Goal: Communication & Community: Participate in discussion

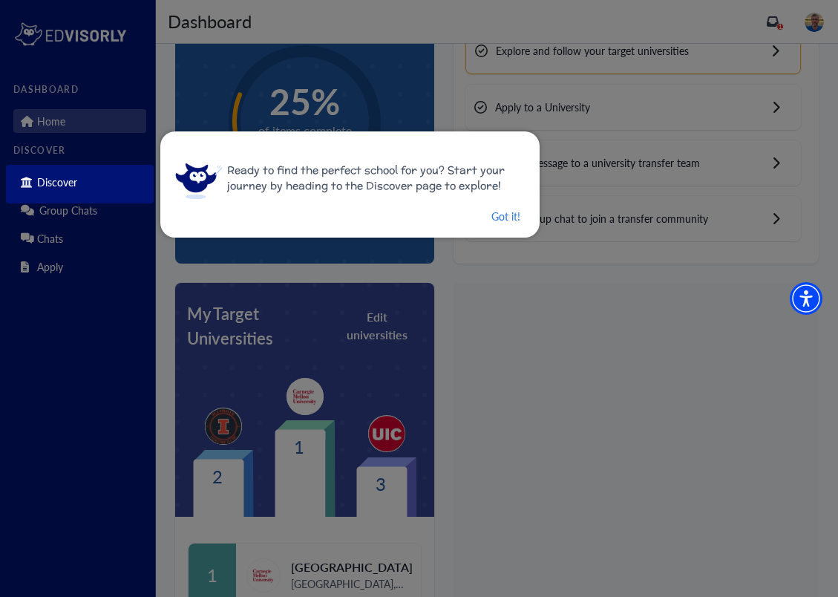
scroll to position [114, 0]
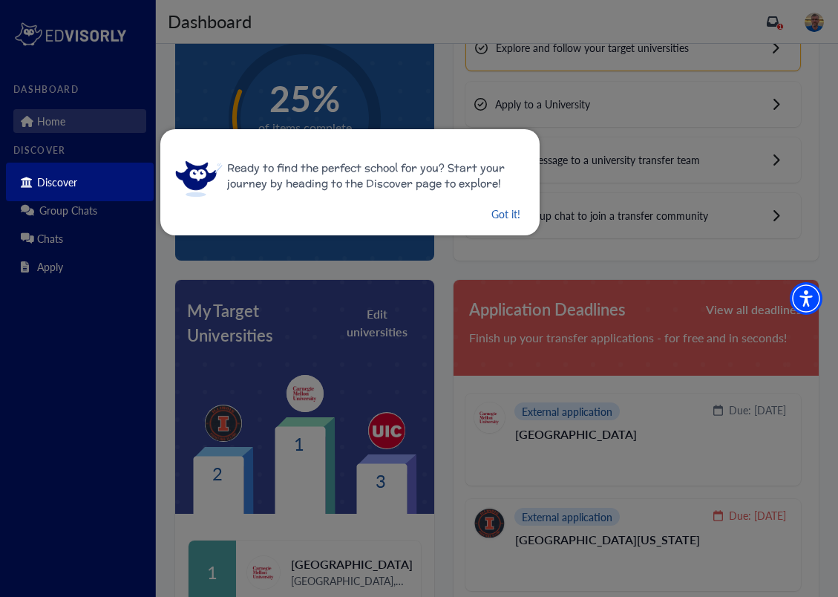
click at [490, 214] on button "Got it!" at bounding box center [506, 214] width 32 height 19
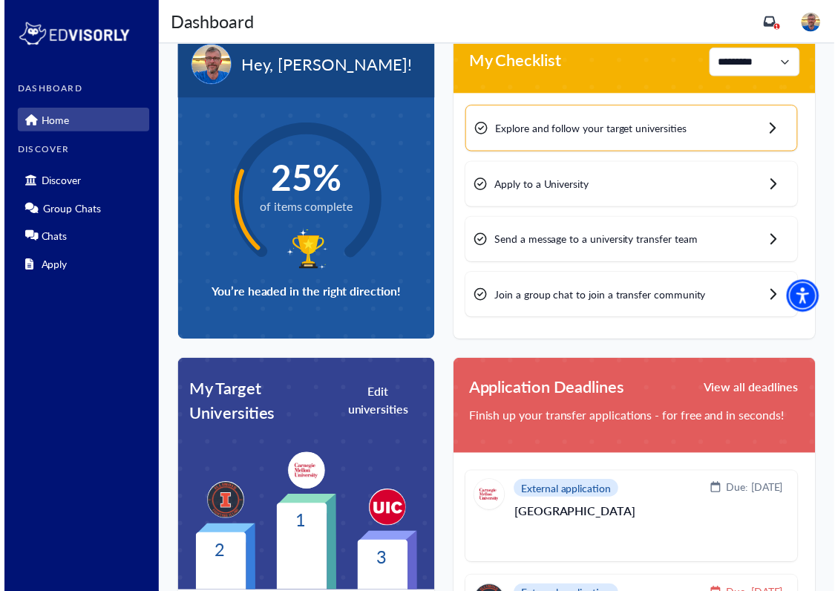
scroll to position [0, 0]
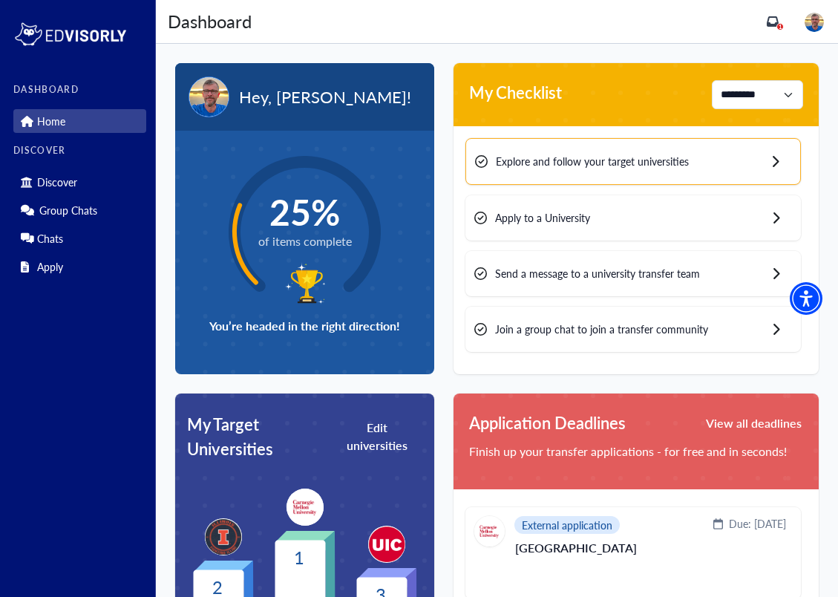
click at [536, 215] on span "Apply to a University" at bounding box center [542, 218] width 95 height 16
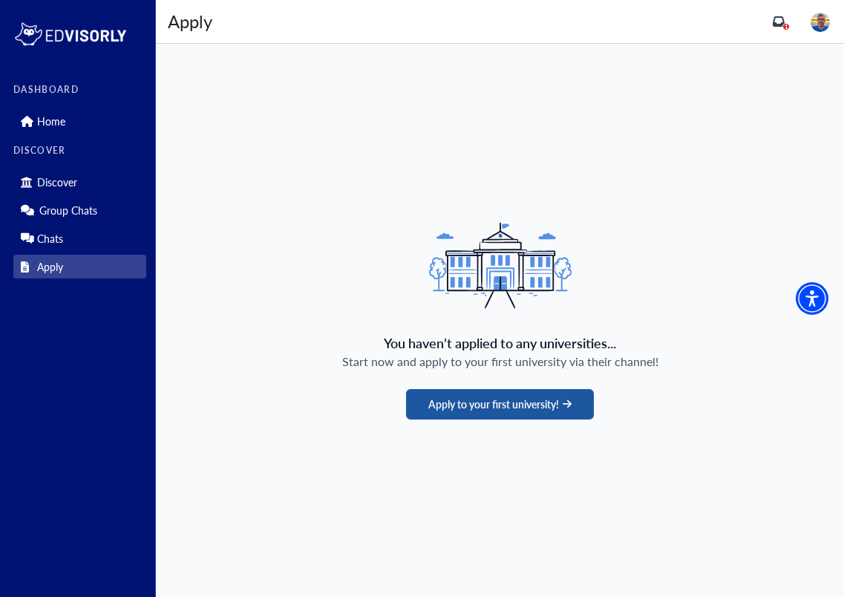
click at [481, 402] on button "Apply to your first university!" at bounding box center [500, 404] width 188 height 30
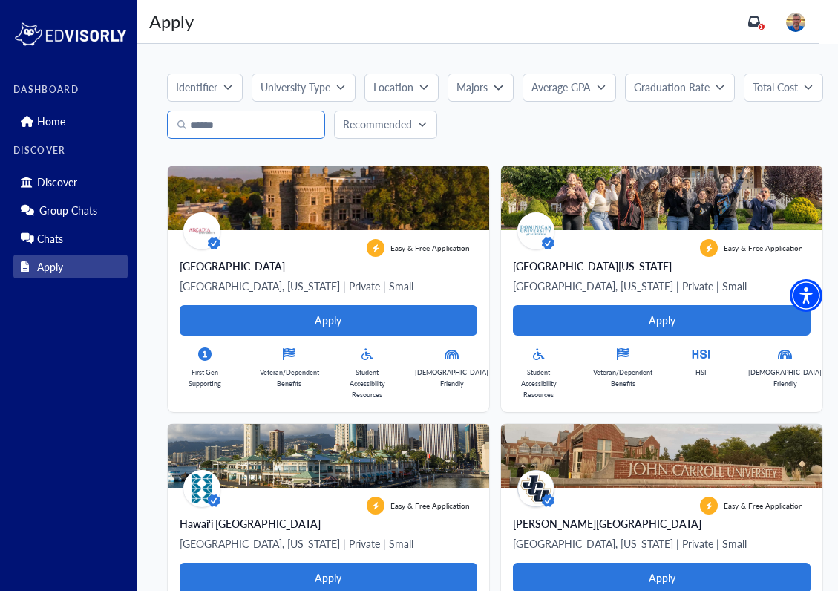
click at [267, 127] on input "Search" at bounding box center [246, 125] width 158 height 28
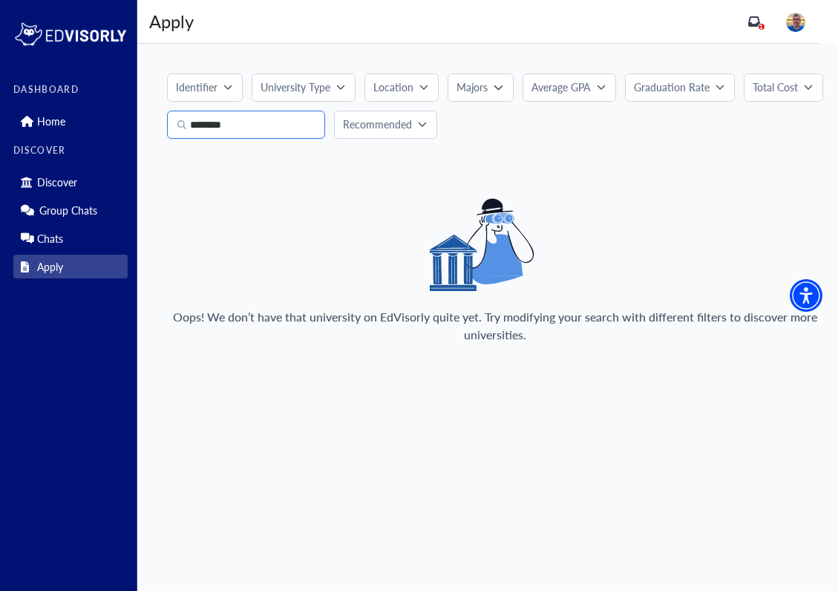
type input "********"
click at [411, 86] on p "Location" at bounding box center [393, 87] width 40 height 16
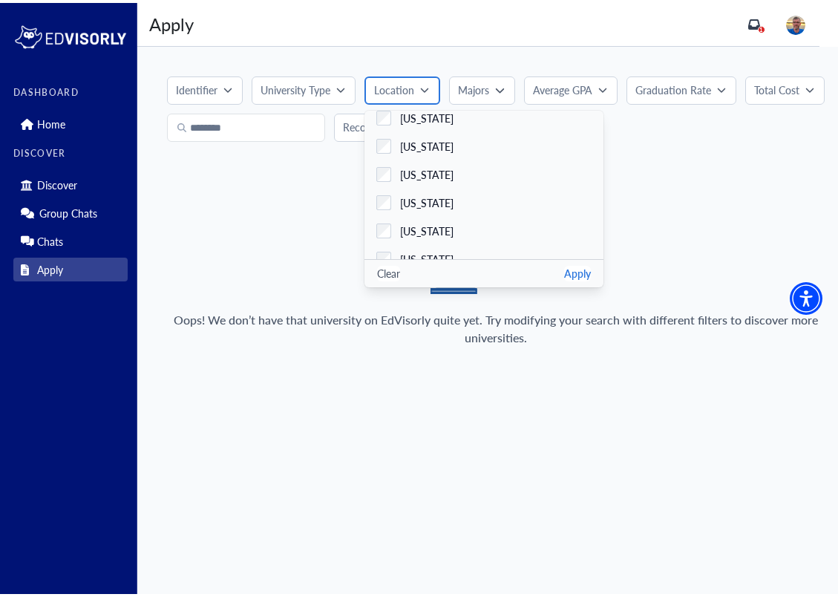
scroll to position [310, 0]
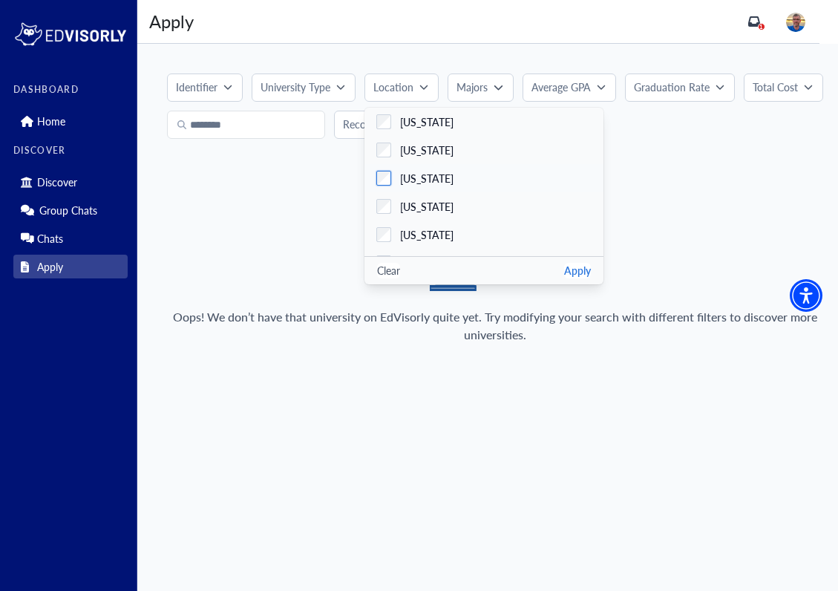
click at [416, 174] on span "[US_STATE]" at bounding box center [426, 179] width 53 height 16
click at [587, 278] on button "Apply" at bounding box center [577, 271] width 27 height 16
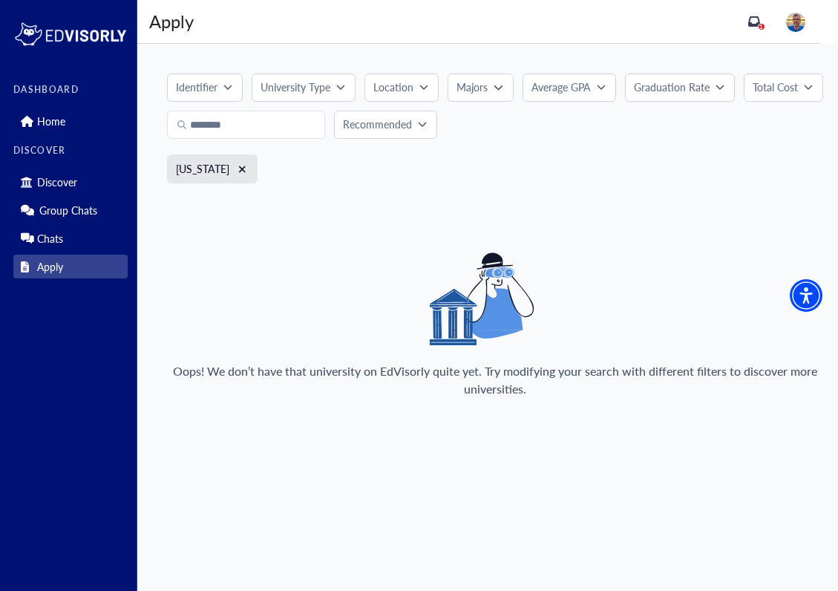
click at [318, 200] on div "Identifier University Type Location [US_STATE] [US_STATE] [US_STATE] [US_STATE]…" at bounding box center [495, 242] width 716 height 396
click at [62, 118] on p "Home" at bounding box center [51, 121] width 28 height 13
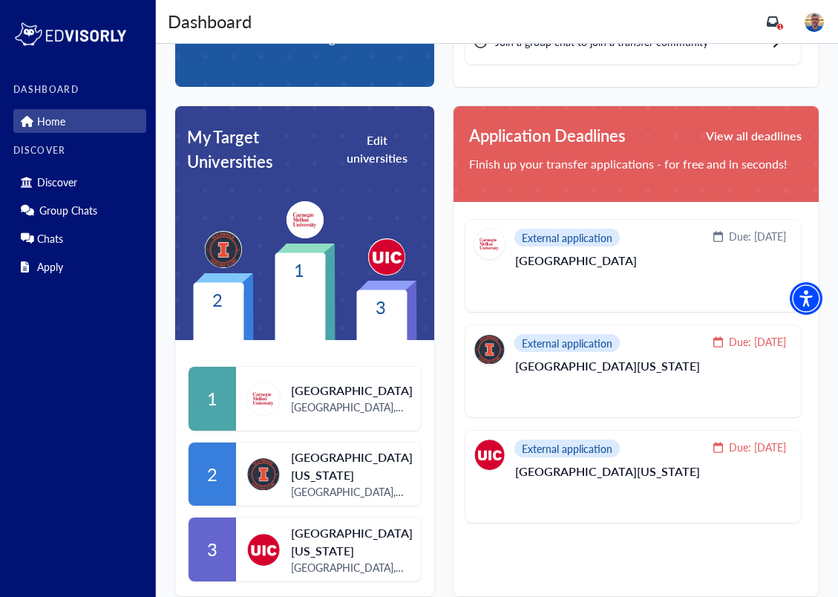
scroll to position [285, 0]
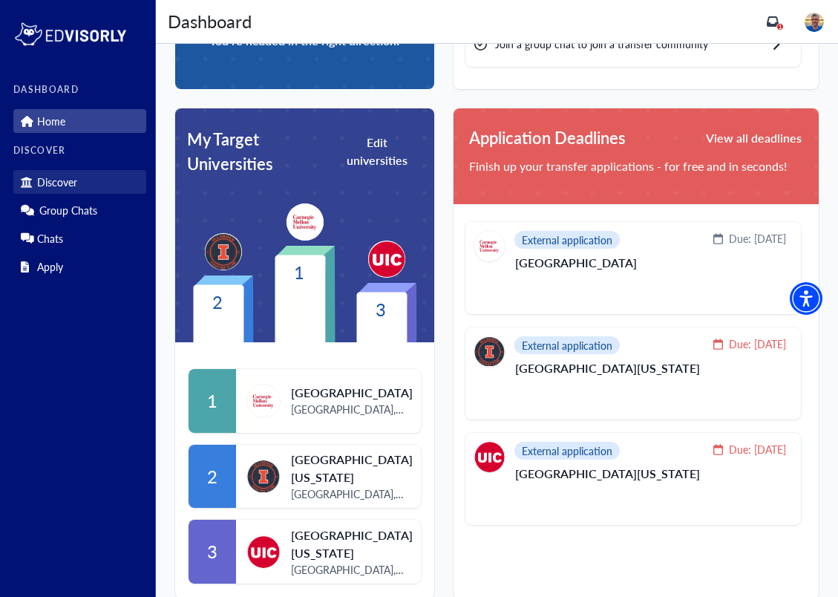
click at [54, 183] on p "Discover" at bounding box center [57, 182] width 40 height 13
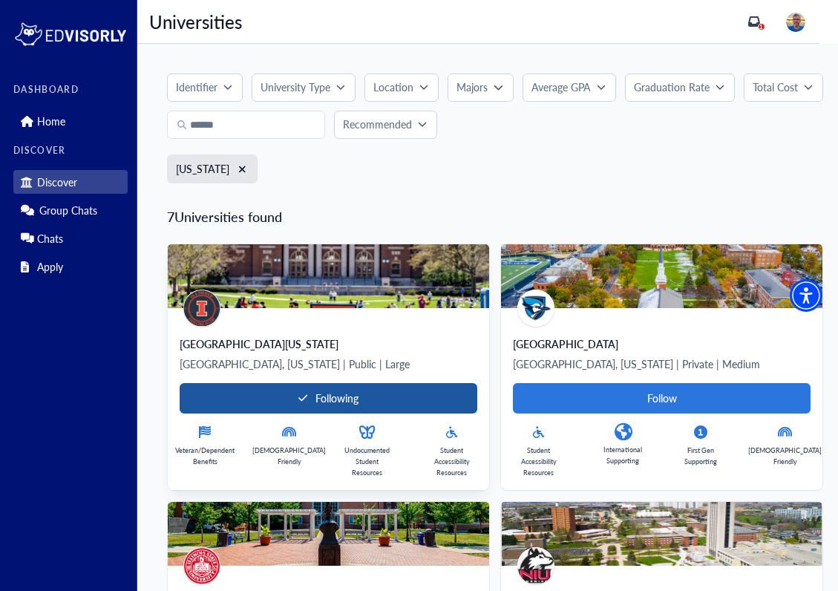
click at [249, 393] on Card-tag "Following" at bounding box center [329, 398] width 298 height 30
click at [249, 393] on Card-tag "Follow" at bounding box center [329, 398] width 298 height 30
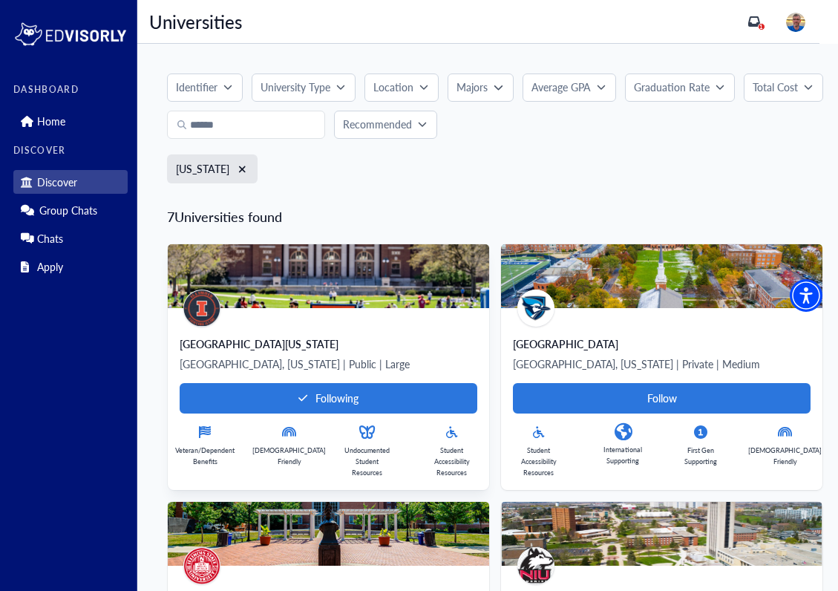
click at [251, 346] on div "[GEOGRAPHIC_DATA][US_STATE]" at bounding box center [329, 343] width 298 height 15
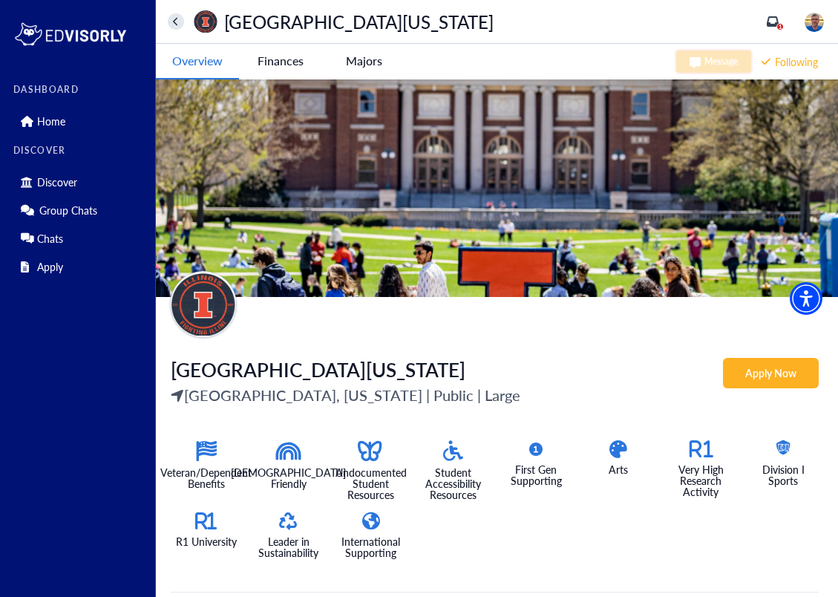
click at [791, 370] on Urbana-Champaign-tag "Apply Now" at bounding box center [771, 373] width 96 height 30
click at [178, 25] on icon "home" at bounding box center [176, 22] width 6 height 10
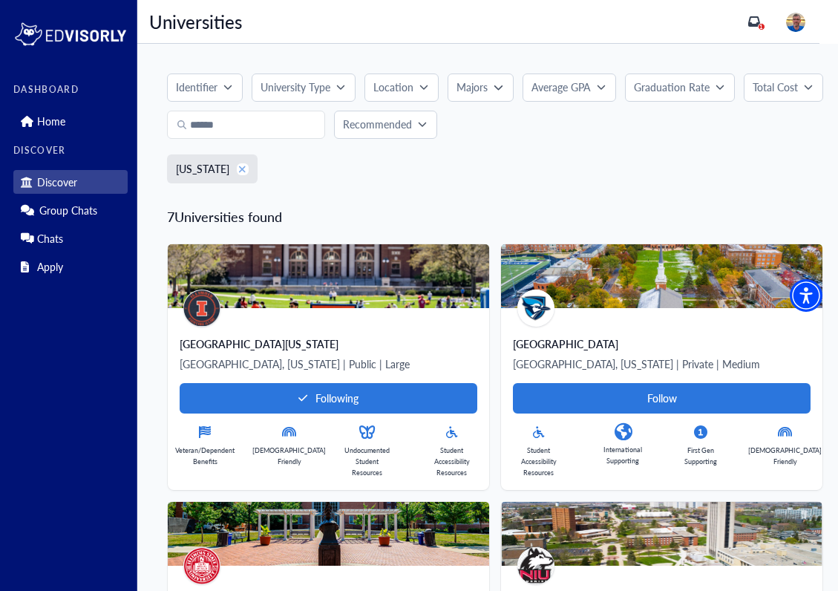
click at [238, 168] on icon "xmark" at bounding box center [242, 169] width 8 height 10
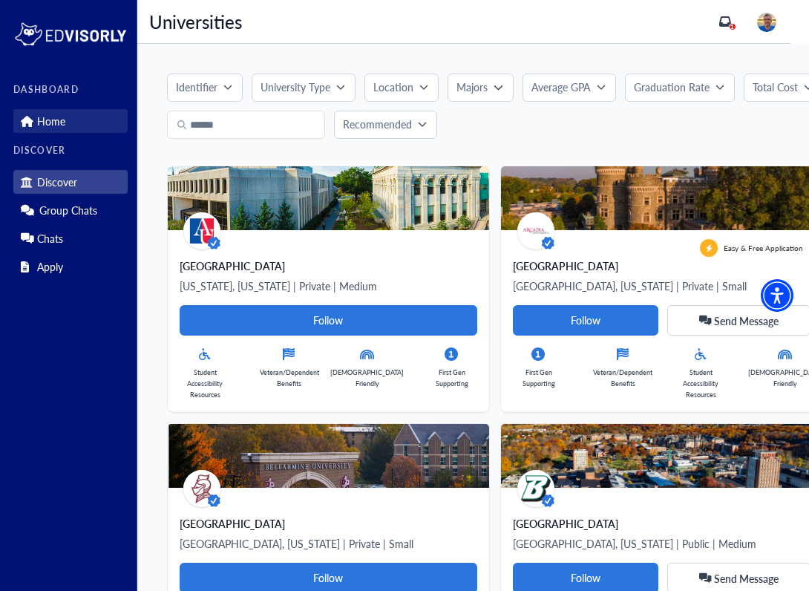
click at [44, 119] on p "Home" at bounding box center [51, 121] width 28 height 13
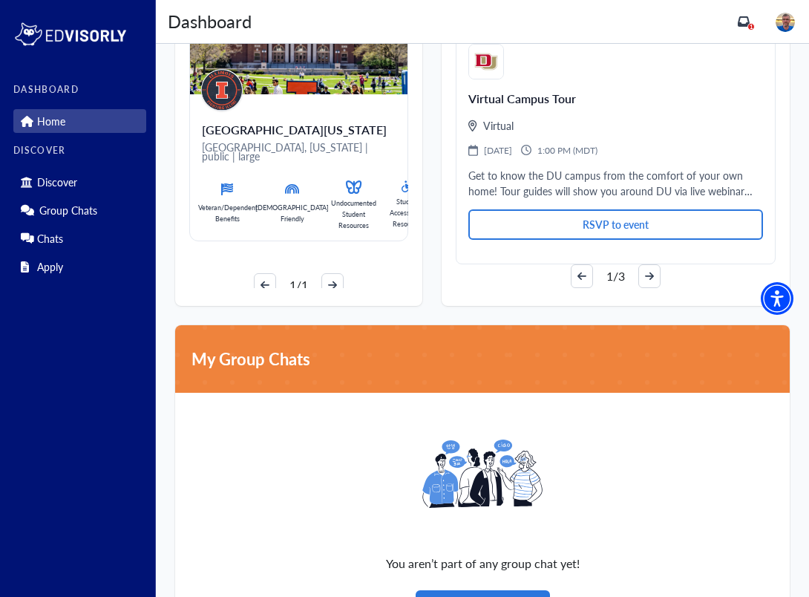
scroll to position [1018, 0]
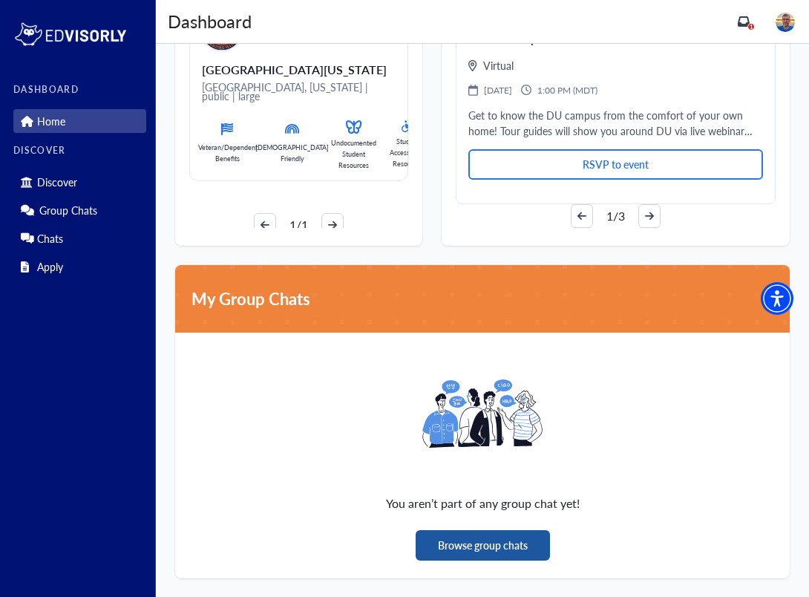
click at [471, 539] on button "Browse group chats" at bounding box center [483, 545] width 134 height 30
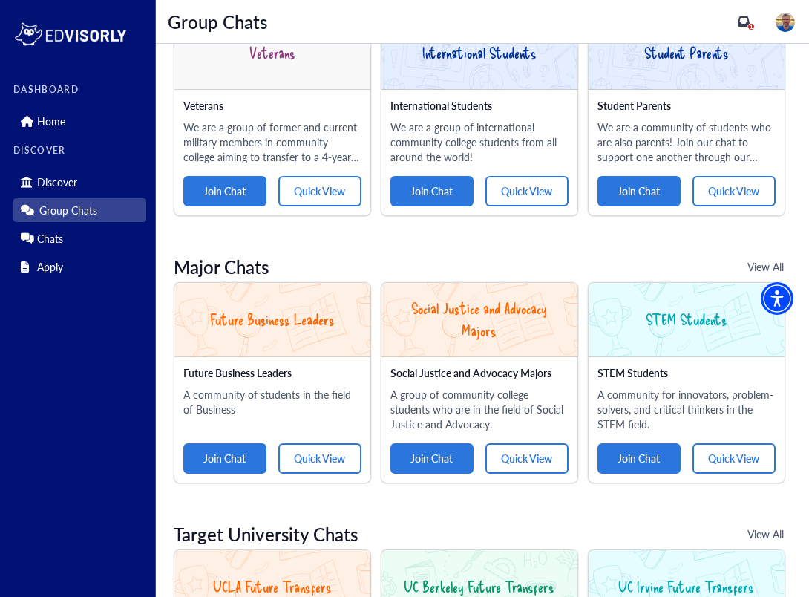
scroll to position [541, 0]
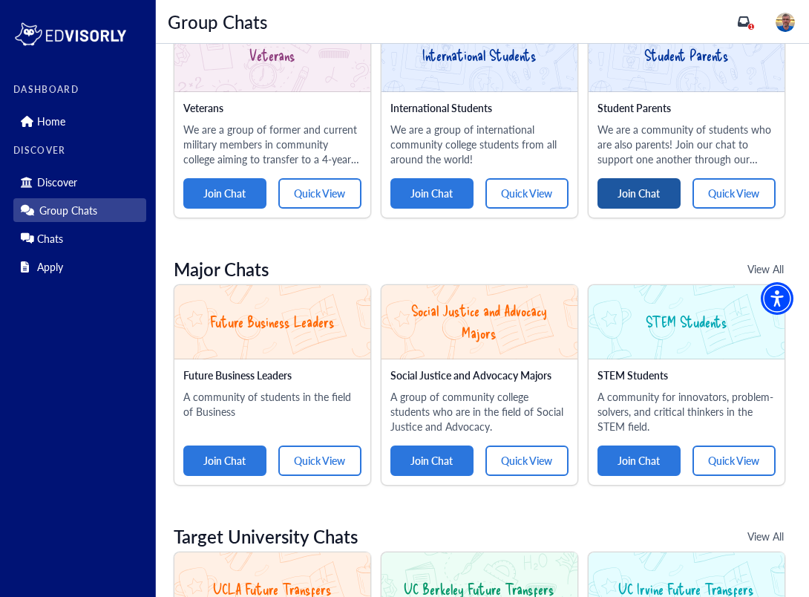
click at [632, 191] on button "Join Chat" at bounding box center [638, 193] width 83 height 30
click at [747, 191] on button "Go to Chat" at bounding box center [733, 193] width 83 height 30
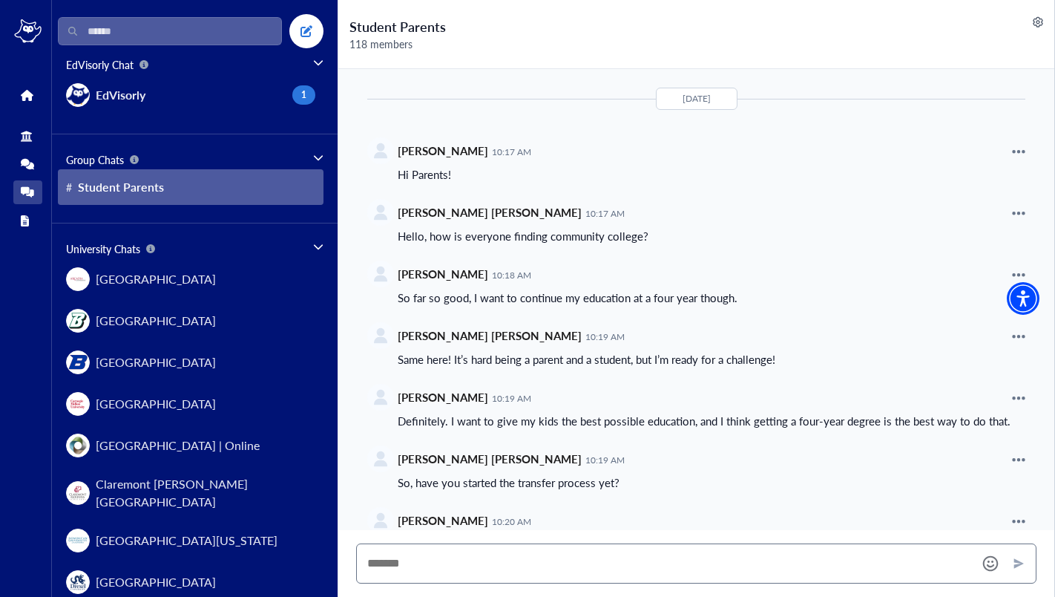
scroll to position [327, 0]
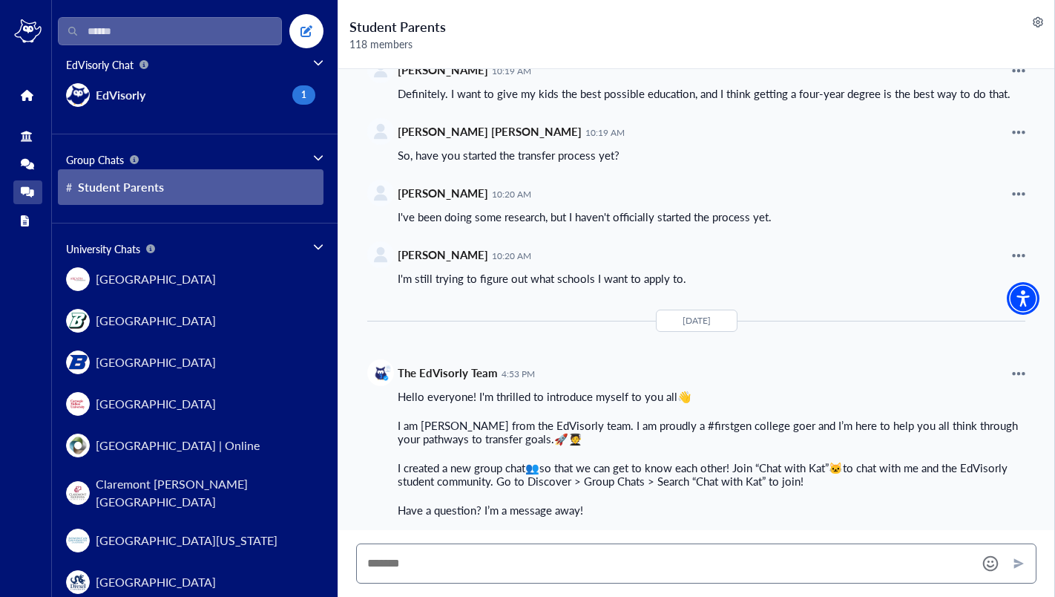
click at [482, 474] on p "I created a new group chat 👥 so that we can get to know each other! Join “Chat …" at bounding box center [712, 474] width 629 height 27
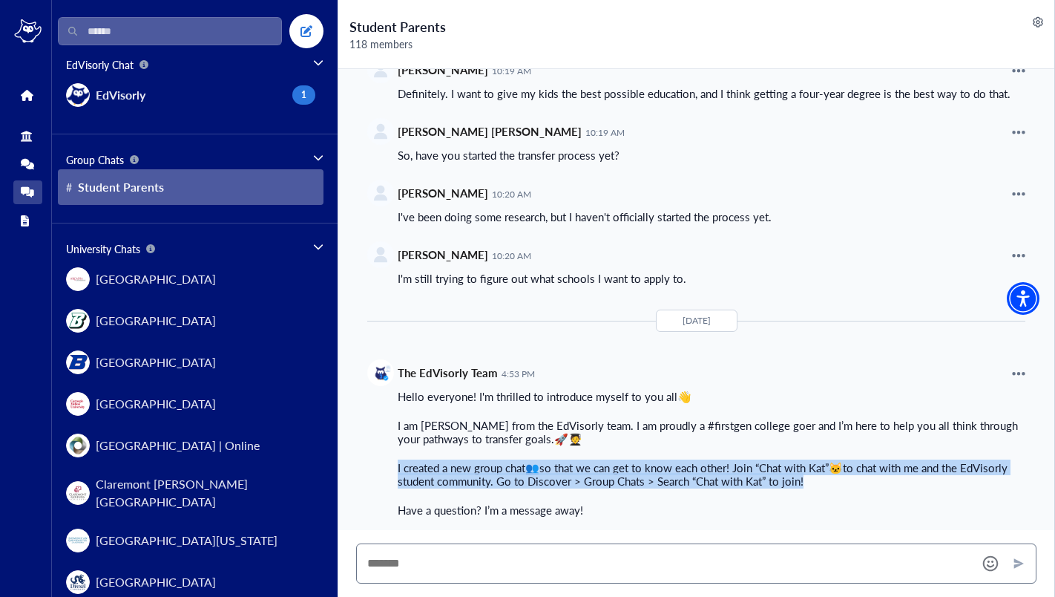
click at [482, 474] on p "I created a new group chat 👥 so that we can get to know each other! Join “Chat …" at bounding box center [712, 474] width 629 height 27
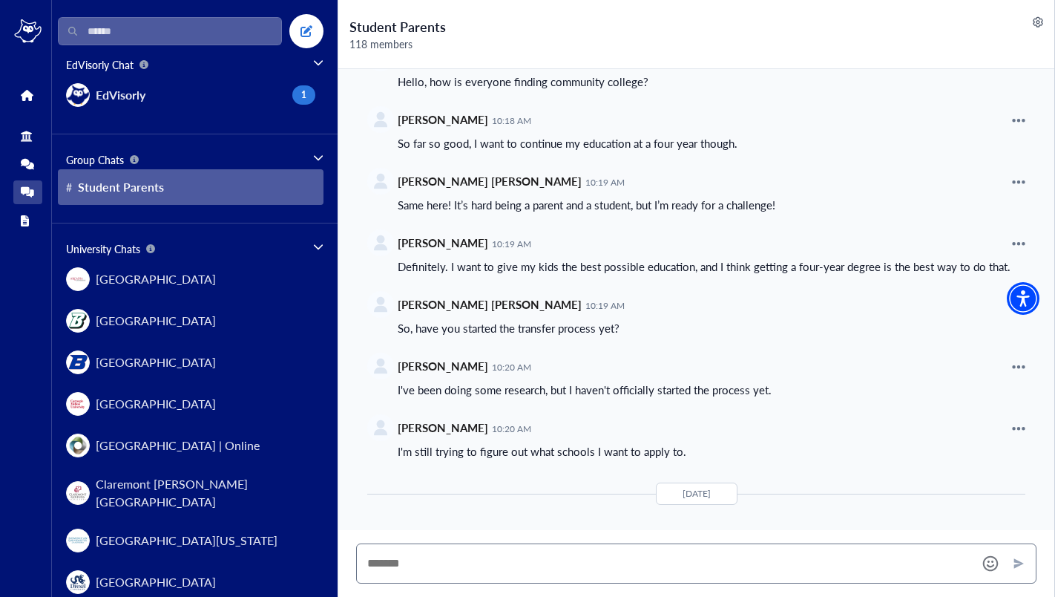
scroll to position [0, 0]
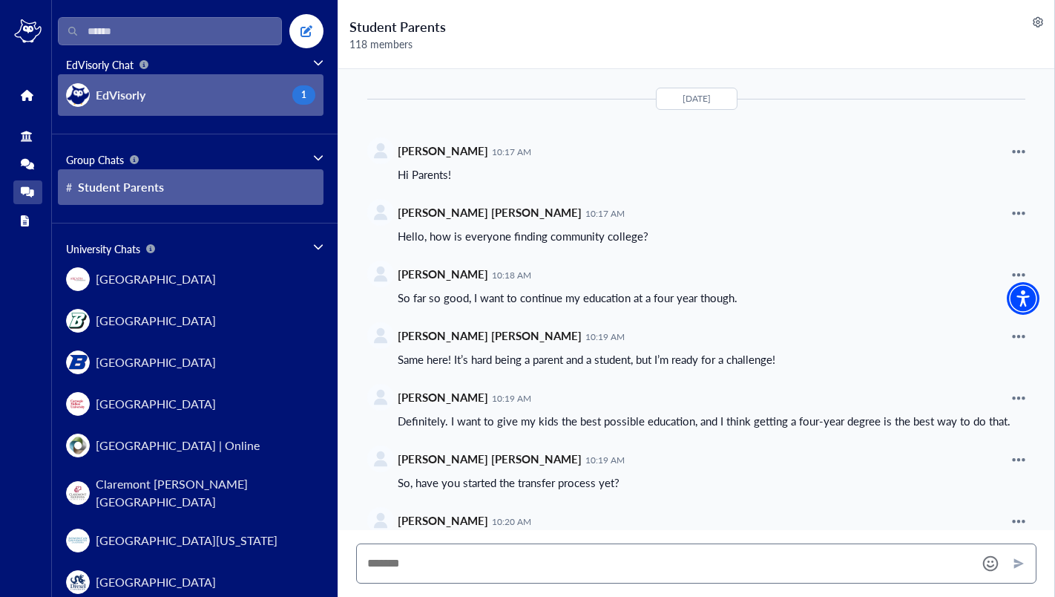
click at [139, 95] on span "EdVisorly" at bounding box center [121, 95] width 50 height 18
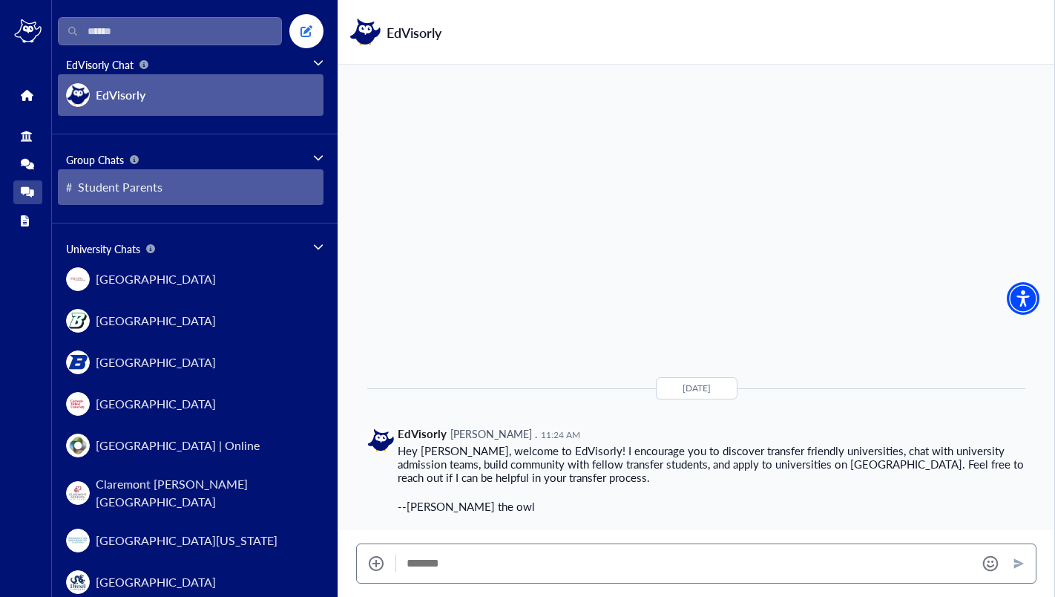
click at [160, 191] on span "Student Parents" at bounding box center [120, 187] width 85 height 18
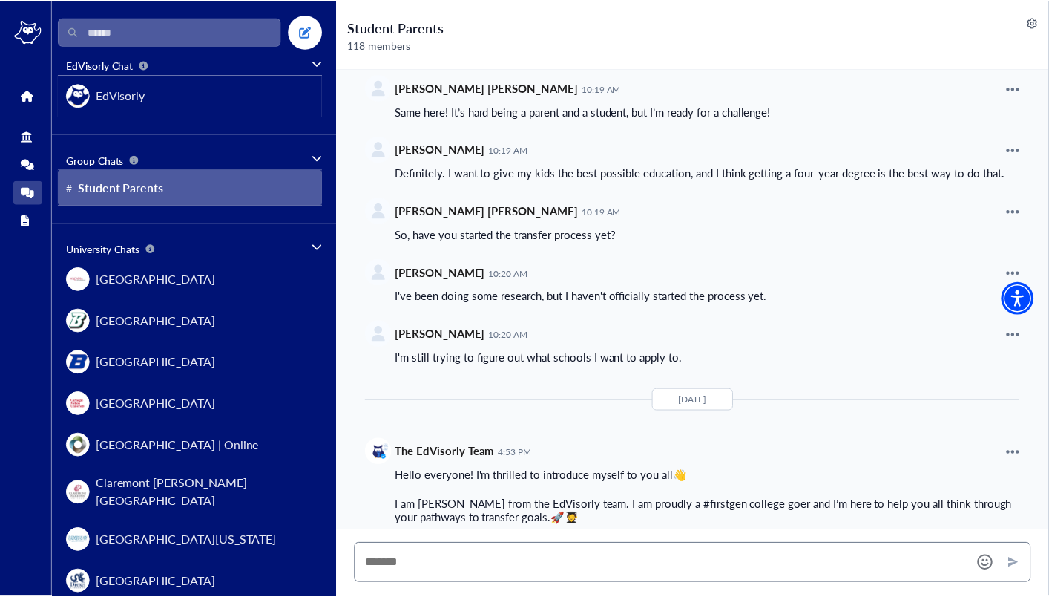
scroll to position [327, 0]
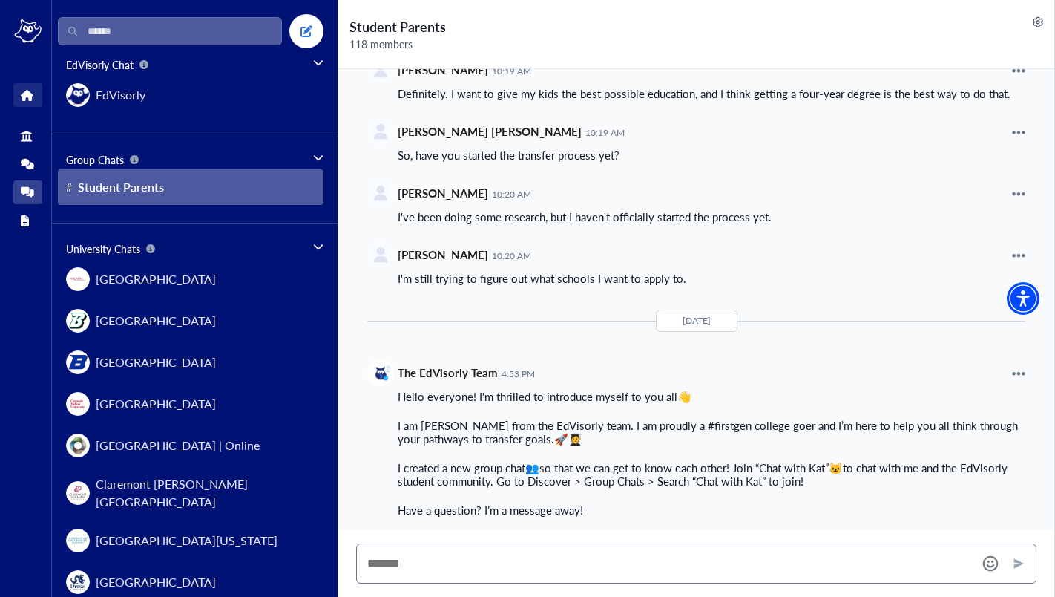
click at [24, 94] on icon at bounding box center [26, 95] width 11 height 11
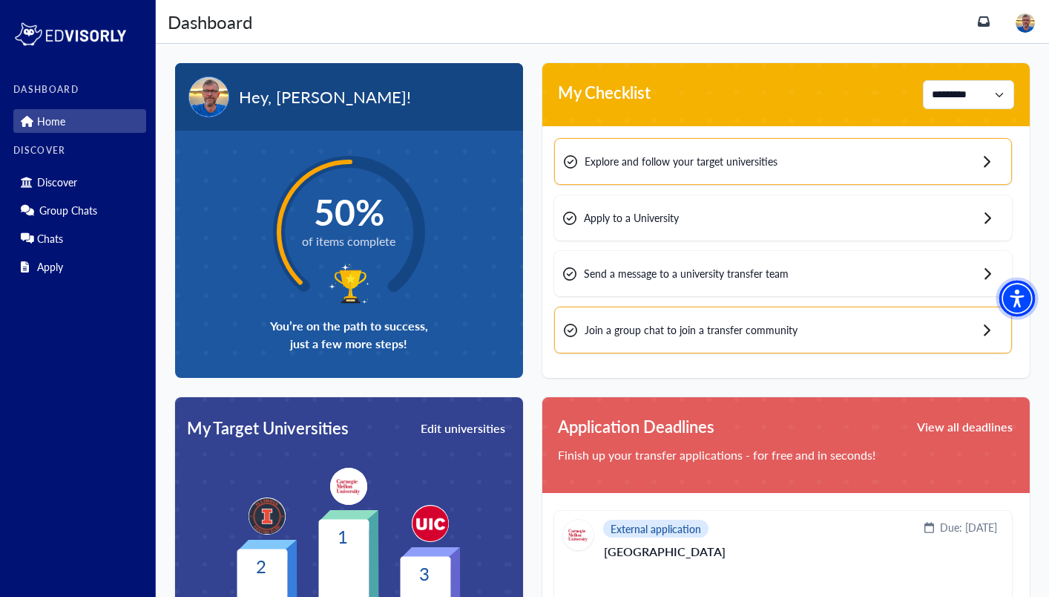
click at [837, 301] on img "Accessibility Menu" at bounding box center [1018, 299] width 36 height 36
click at [744, 217] on div "Apply to a University" at bounding box center [783, 217] width 458 height 45
